Goal: Transaction & Acquisition: Purchase product/service

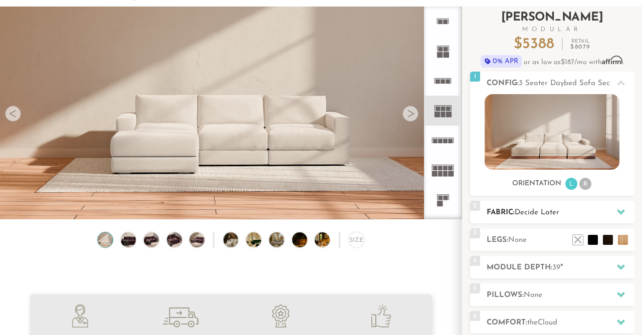
click at [611, 211] on div at bounding box center [620, 212] width 21 height 21
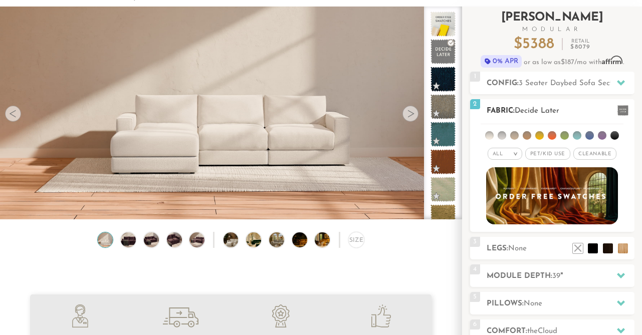
click at [591, 136] on li at bounding box center [589, 135] width 9 height 9
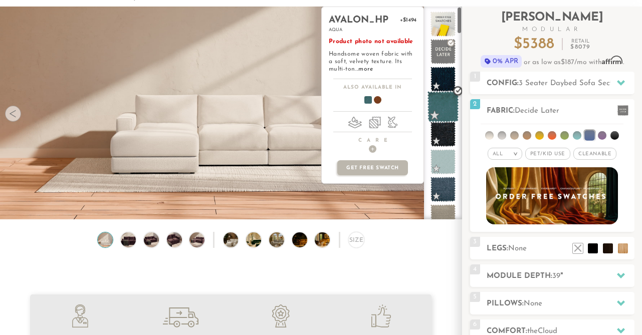
scroll to position [13, 0]
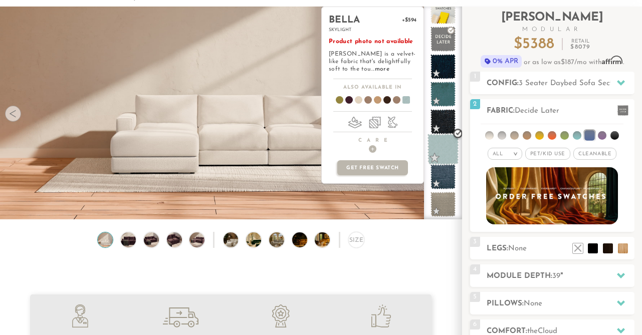
click at [440, 156] on span at bounding box center [443, 150] width 32 height 32
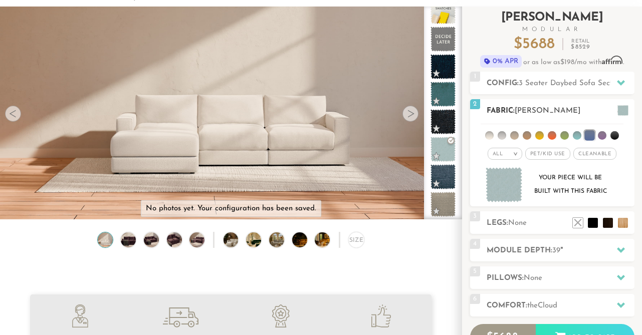
click at [610, 134] on li at bounding box center [614, 135] width 9 height 9
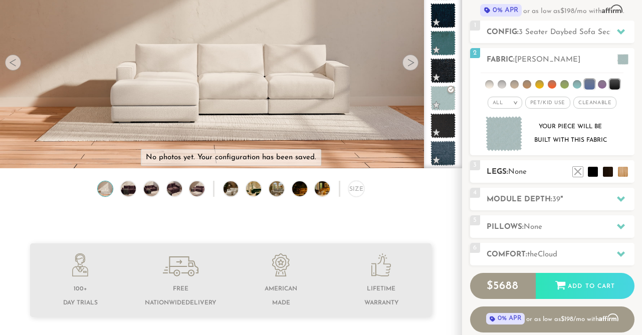
scroll to position [110, 0]
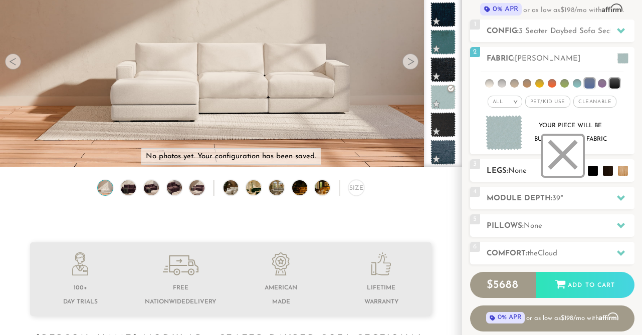
click at [576, 171] on li at bounding box center [563, 156] width 40 height 40
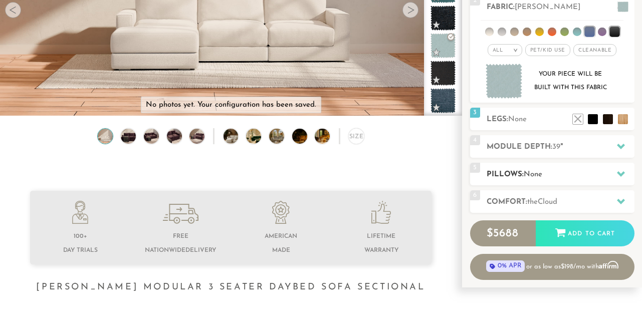
scroll to position [179, 0]
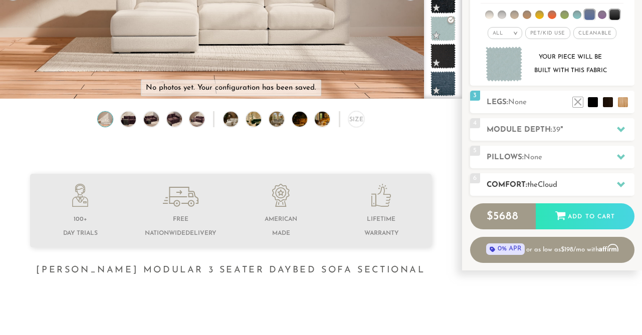
click at [582, 188] on h2 "Comfort: the Cloud" at bounding box center [561, 185] width 148 height 12
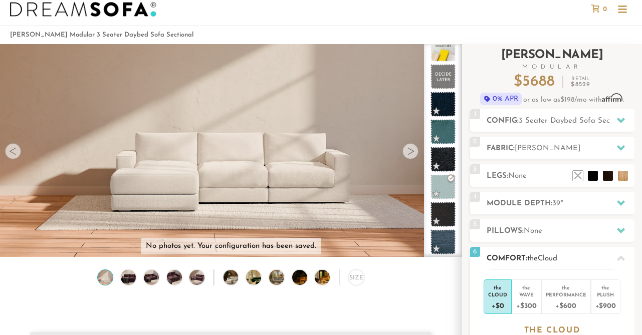
scroll to position [20, 0]
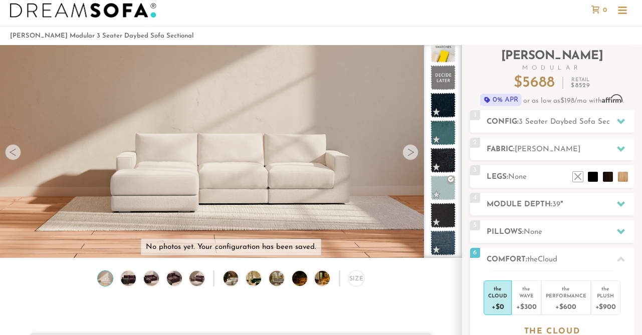
click at [406, 151] on div at bounding box center [410, 152] width 16 height 16
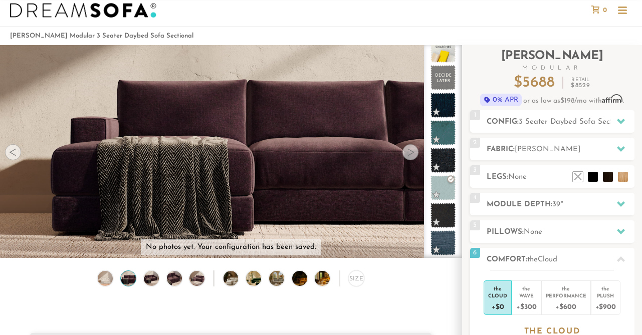
click at [406, 151] on div at bounding box center [410, 152] width 16 height 16
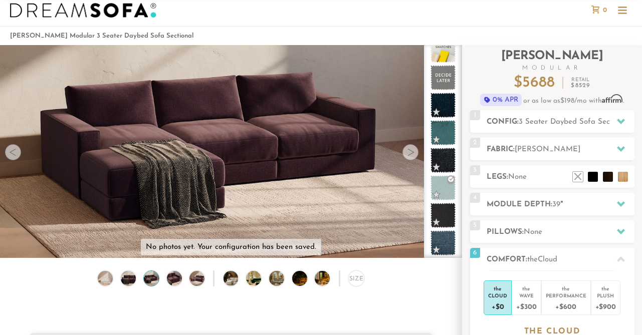
click at [406, 151] on div at bounding box center [410, 152] width 16 height 16
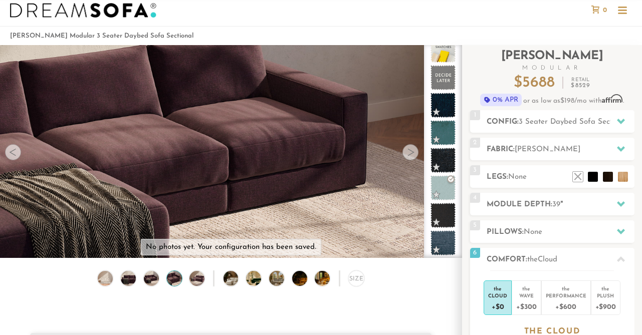
click at [406, 151] on div at bounding box center [410, 152] width 16 height 16
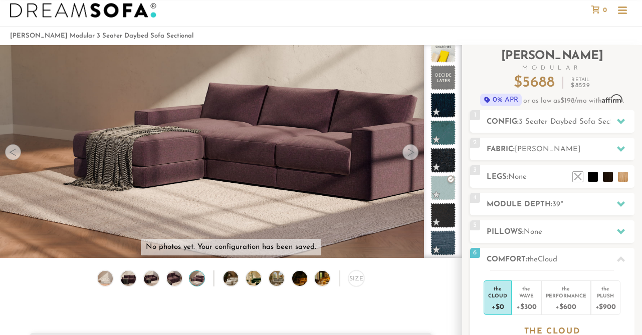
click at [406, 151] on div at bounding box center [410, 152] width 16 height 16
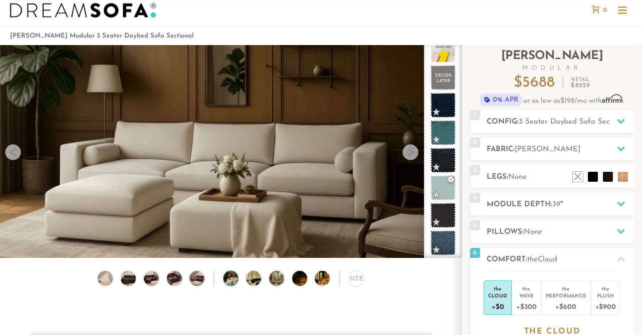
click at [406, 151] on div at bounding box center [410, 152] width 16 height 16
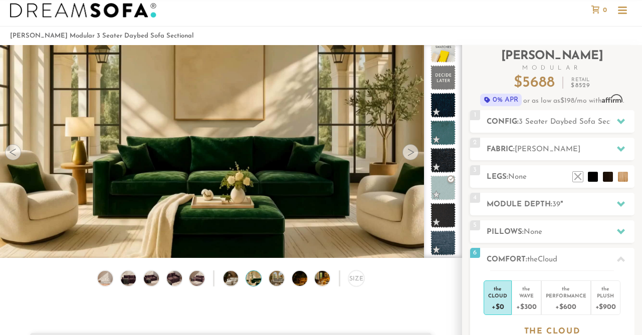
click at [406, 151] on div at bounding box center [410, 152] width 16 height 16
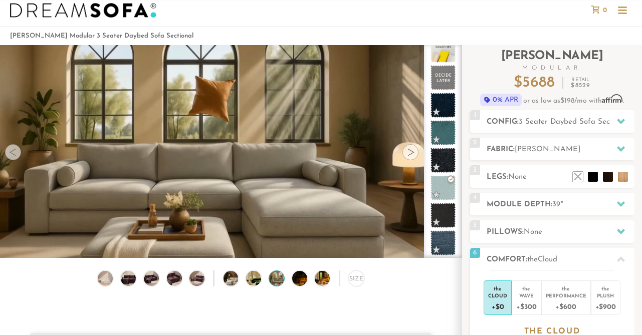
click at [406, 151] on div at bounding box center [410, 152] width 16 height 16
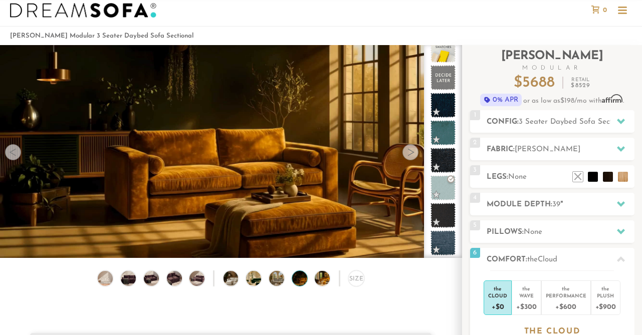
click at [406, 151] on div at bounding box center [410, 152] width 16 height 16
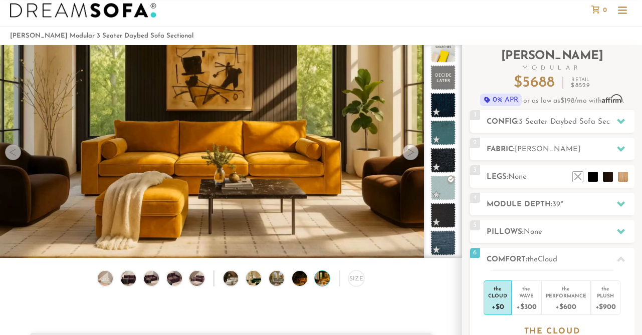
click at [406, 151] on div at bounding box center [410, 152] width 16 height 16
